Goal: Find specific page/section: Find specific page/section

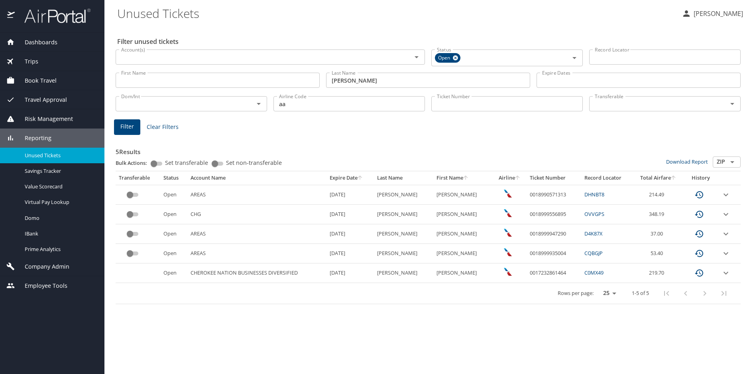
click at [435, 146] on h3 "5 Results" at bounding box center [428, 149] width 625 height 14
drag, startPoint x: 561, startPoint y: 194, endPoint x: 511, endPoint y: 193, distance: 50.3
click at [511, 193] on tr "Open AREAS 9/22/2026 SCHNEIDER RICHARD R 0018990571313 DHNBT8 214.49" at bounding box center [428, 195] width 625 height 20
copy tr "0018990571313"
click at [473, 193] on R "RICHARD R" at bounding box center [463, 195] width 59 height 20
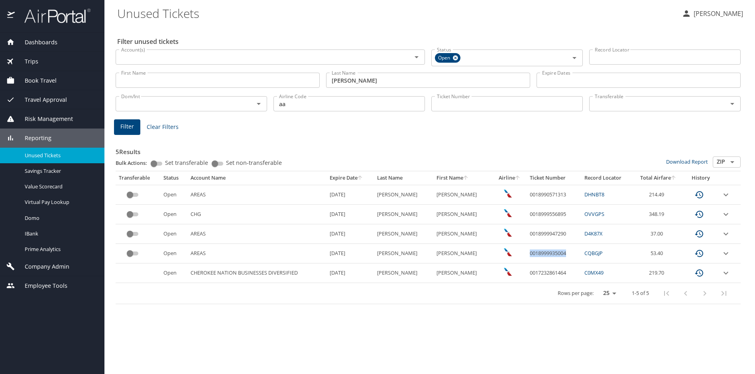
drag, startPoint x: 564, startPoint y: 252, endPoint x: 520, endPoint y: 253, distance: 43.5
click at [527, 253] on td "0018999935004" at bounding box center [554, 254] width 55 height 20
copy td "0018999935004"
drag, startPoint x: 560, startPoint y: 232, endPoint x: 518, endPoint y: 233, distance: 41.9
click at [527, 233] on td "0018999947290" at bounding box center [554, 234] width 55 height 20
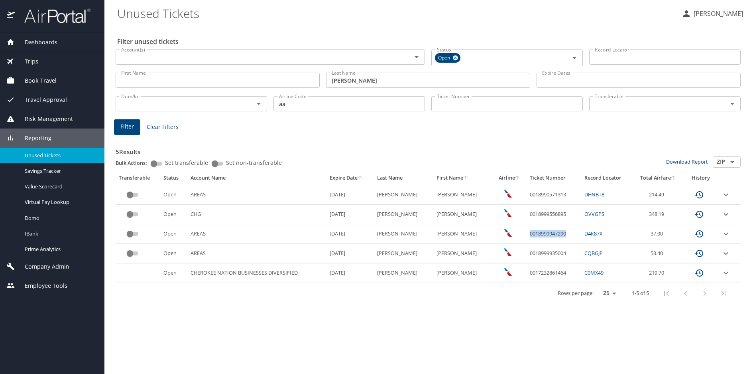
copy td "0018999947290"
click at [562, 196] on td "0018990571313" at bounding box center [554, 195] width 55 height 20
drag, startPoint x: 560, startPoint y: 195, endPoint x: 513, endPoint y: 196, distance: 47.5
click at [513, 196] on tr "Open AREAS 9/22/2026 SCHNEIDER RICHARD R 0018990571313 DHNBT8 214.49" at bounding box center [428, 195] width 625 height 20
copy tr "0018990571313"
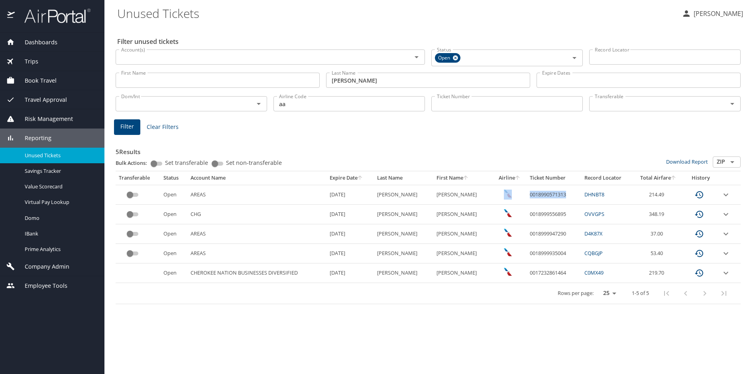
copy tr "0018990571313"
click at [548, 193] on td "0018990571313" at bounding box center [554, 195] width 55 height 20
drag, startPoint x: 560, startPoint y: 193, endPoint x: 516, endPoint y: 193, distance: 43.9
click at [516, 193] on tr "Open AREAS 9/22/2026 SCHNEIDER RICHARD R 0018990571313 DHNBT8 214.49" at bounding box center [428, 195] width 625 height 20
copy tr "0018990571313"
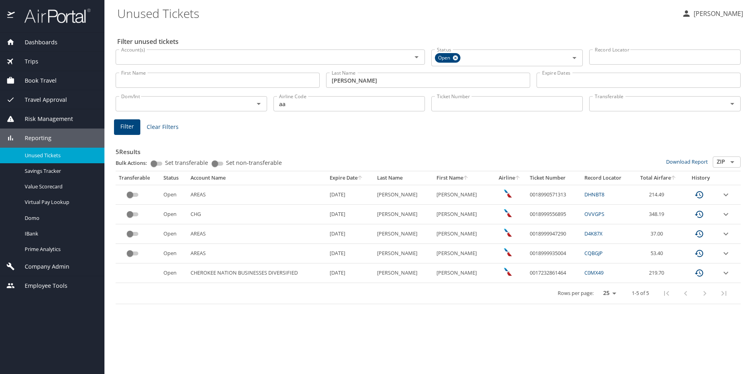
click at [415, 134] on div "5 Results Bulk Actions: Set transferable Set non-transferable Download Report Z…" at bounding box center [428, 218] width 632 height 177
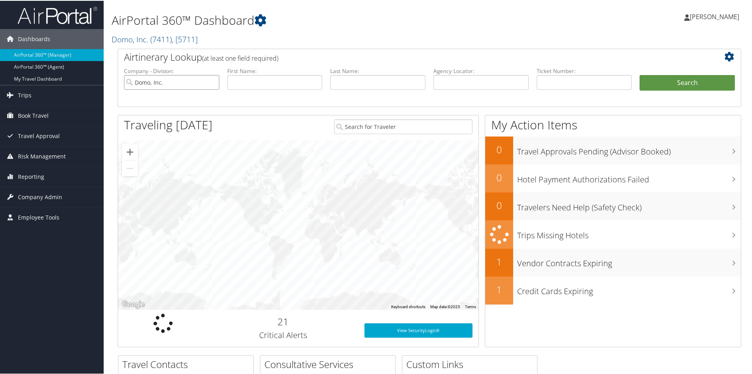
click at [212, 81] on input "Domo, Inc." at bounding box center [171, 81] width 95 height 15
click at [34, 171] on span "Reporting" at bounding box center [31, 176] width 26 height 20
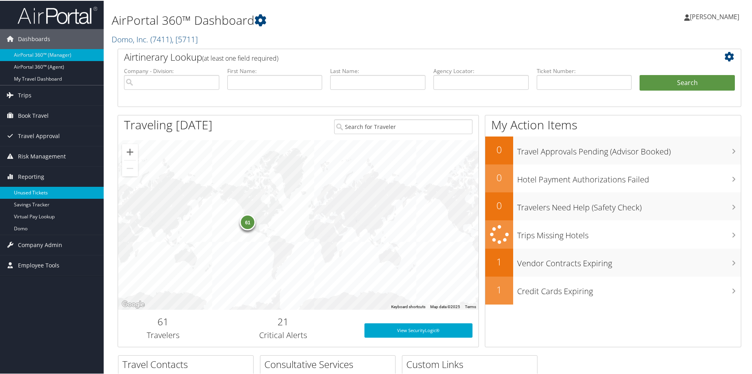
click at [37, 189] on link "Unused Tickets" at bounding box center [52, 192] width 104 height 12
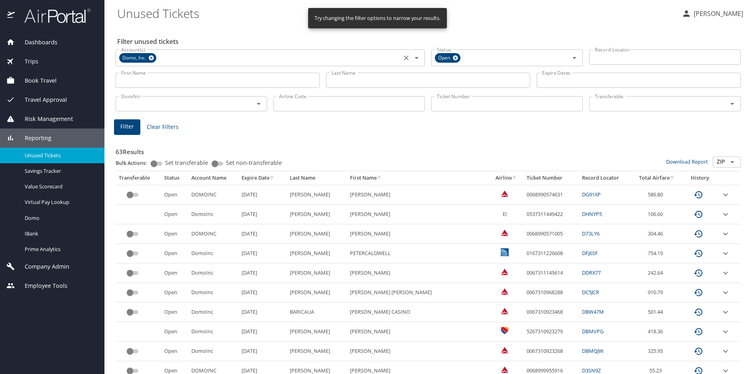
click at [152, 57] on icon at bounding box center [151, 57] width 6 height 9
click at [343, 79] on input "Last Name" at bounding box center [428, 80] width 204 height 15
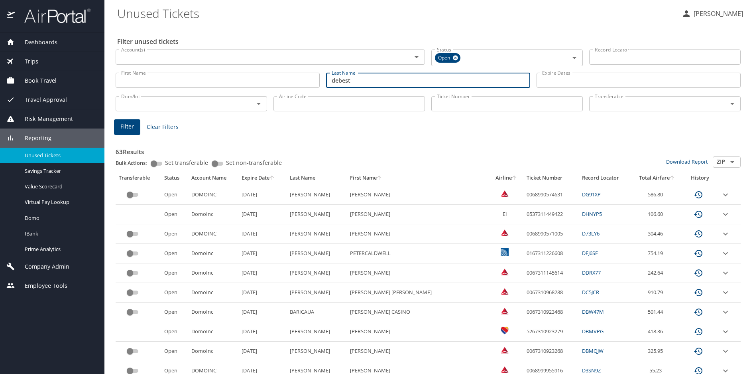
type input "debest"
click at [305, 99] on input "Airline Code" at bounding box center [350, 103] width 152 height 15
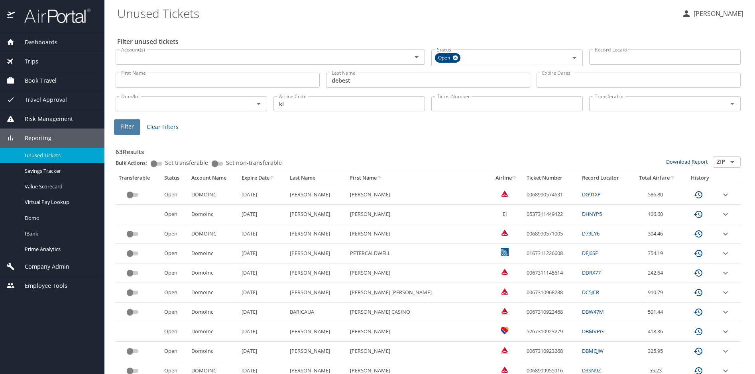
click at [126, 131] on span "Filter" at bounding box center [127, 127] width 14 height 10
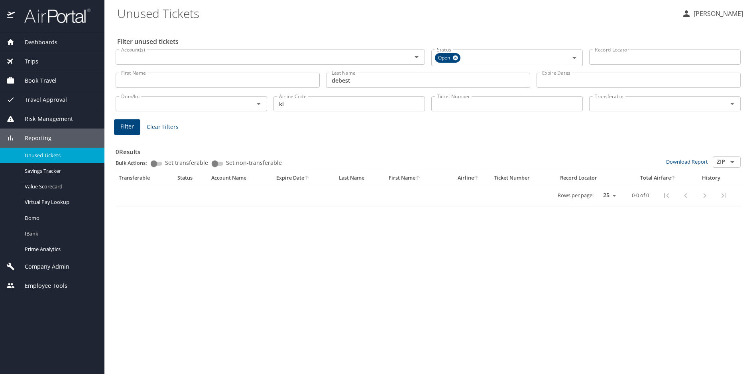
click at [322, 107] on input "kl" at bounding box center [350, 103] width 152 height 15
type input "k"
click at [126, 127] on span "Filter" at bounding box center [127, 127] width 14 height 10
click at [327, 106] on input "dl" at bounding box center [350, 103] width 152 height 15
type input "d"
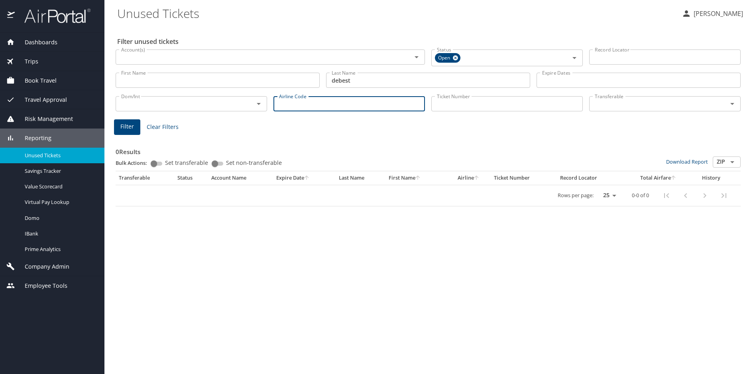
click at [43, 39] on span "Dashboards" at bounding box center [36, 42] width 43 height 9
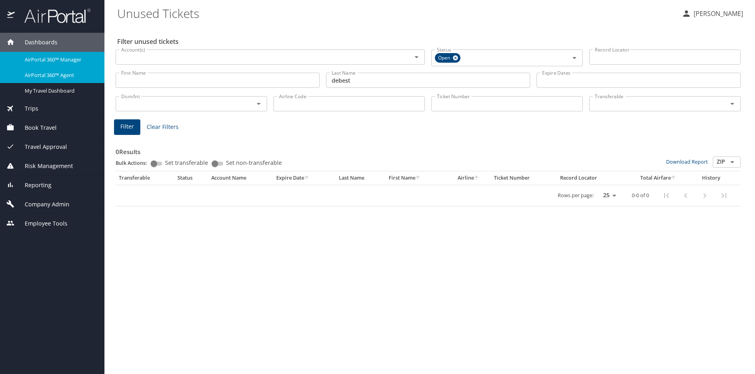
click at [48, 75] on span "AirPortal 360™ Agent" at bounding box center [60, 75] width 70 height 8
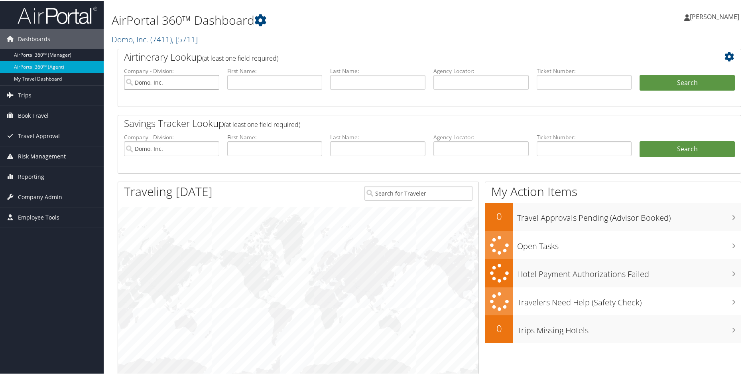
click at [215, 84] on input "Domo, Inc." at bounding box center [171, 81] width 95 height 15
click at [213, 83] on input "search" at bounding box center [171, 81] width 95 height 15
click at [211, 145] on input "Domo, Inc." at bounding box center [171, 147] width 95 height 15
click at [449, 80] on input "text" at bounding box center [481, 81] width 95 height 15
paste input "DN0TDV"
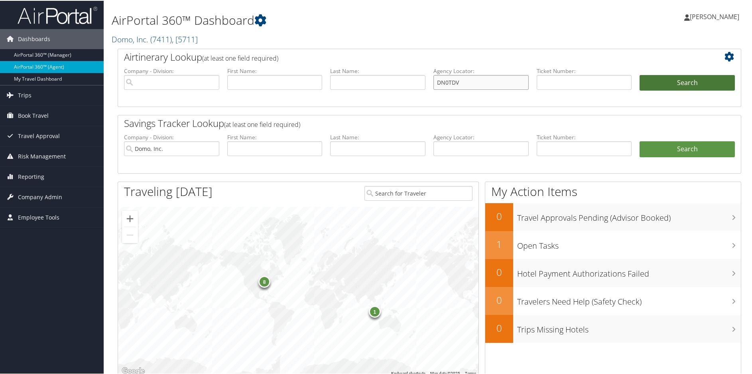
type input "DN0TDV"
click at [678, 78] on button "Search" at bounding box center [687, 82] width 95 height 16
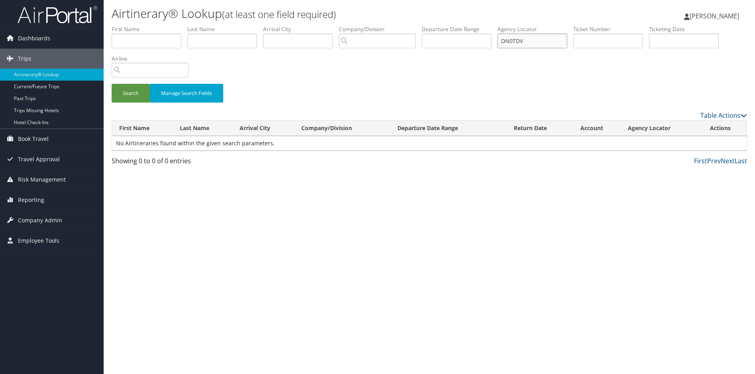
click at [536, 41] on input "DN0TDV" at bounding box center [533, 41] width 70 height 15
click at [505, 41] on input "DN0TDV" at bounding box center [533, 41] width 70 height 15
click at [136, 92] on button "Search" at bounding box center [131, 93] width 38 height 19
click at [437, 87] on div "Search Manage Search Fields" at bounding box center [430, 97] width 648 height 27
click at [560, 195] on div "Airtinerary® Lookup (at least one field required) Sharonica Roby Sharonica Roby…" at bounding box center [430, 187] width 652 height 374
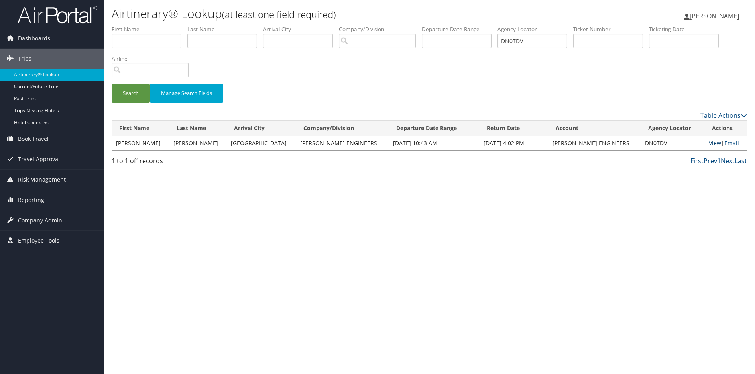
click at [709, 143] on link "View" at bounding box center [715, 143] width 12 height 8
drag, startPoint x: 422, startPoint y: 88, endPoint x: 436, endPoint y: 87, distance: 14.4
click at [423, 88] on div "Search Manage Search Fields" at bounding box center [430, 97] width 648 height 27
drag, startPoint x: 522, startPoint y: 39, endPoint x: 491, endPoint y: 39, distance: 31.9
click at [491, 25] on ul "First Name Last Name Departure City Arrival City Company/Division Airport/City …" at bounding box center [430, 25] width 636 height 0
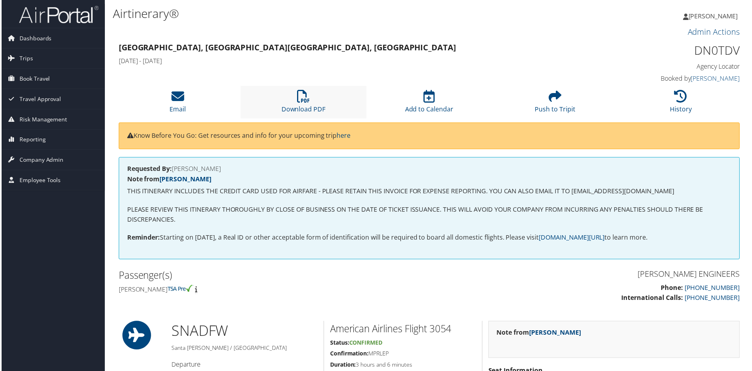
click at [292, 102] on li "Download PDF" at bounding box center [303, 102] width 126 height 32
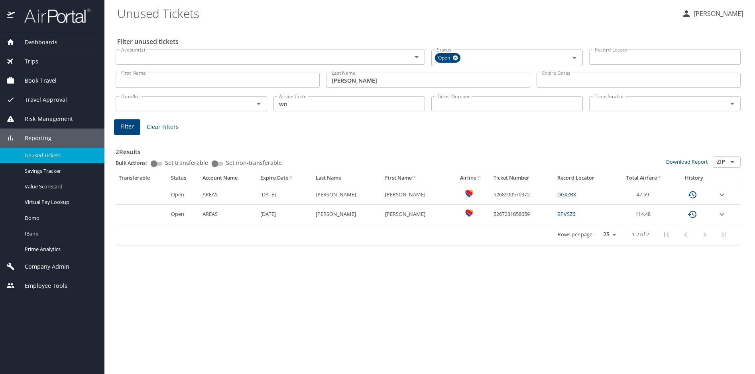
click at [457, 139] on div "2 Results Bulk Actions: Set transferable Set non-transferable Download Report Z…" at bounding box center [428, 190] width 625 height 109
drag, startPoint x: 524, startPoint y: 215, endPoint x: 478, endPoint y: 213, distance: 46.3
click at [491, 213] on td "5267231858659" at bounding box center [523, 215] width 64 height 20
copy td "5267231858659"
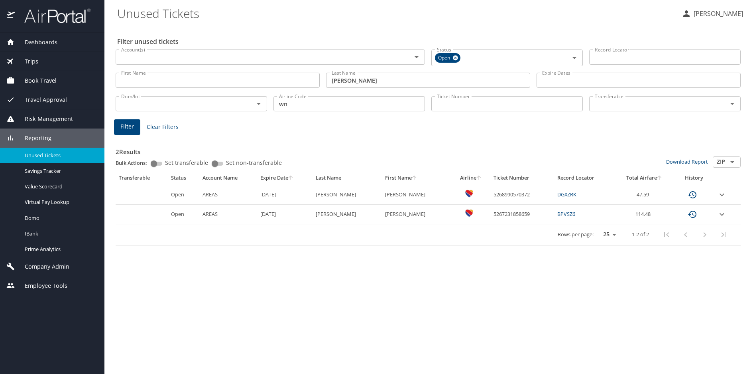
click at [716, 213] on td "custom pagination table" at bounding box center [727, 215] width 27 height 20
click at [721, 211] on icon "expand row" at bounding box center [722, 214] width 10 height 10
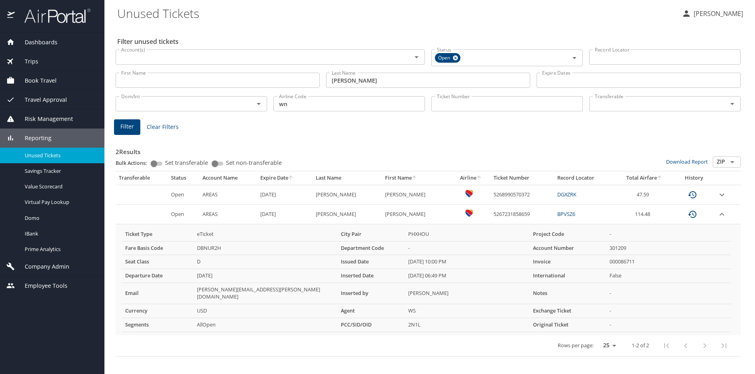
click at [276, 128] on div "Filter Clear Filters" at bounding box center [428, 127] width 629 height 16
